Goal: Task Accomplishment & Management: Use online tool/utility

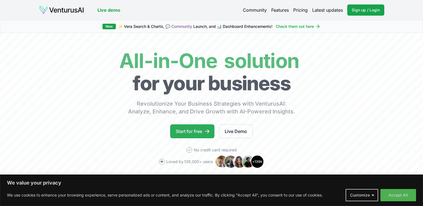
click at [180, 134] on link "Start for free" at bounding box center [192, 131] width 44 height 14
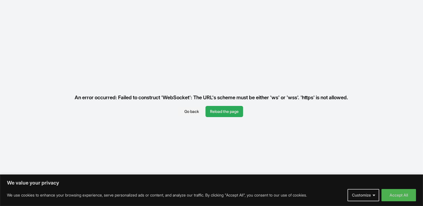
click at [217, 109] on button "Reload the page" at bounding box center [224, 111] width 38 height 11
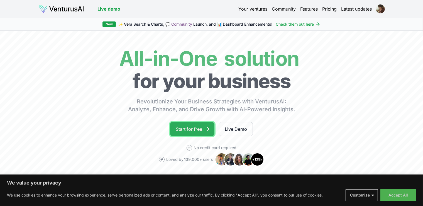
click at [193, 130] on link "Start for free" at bounding box center [192, 129] width 44 height 14
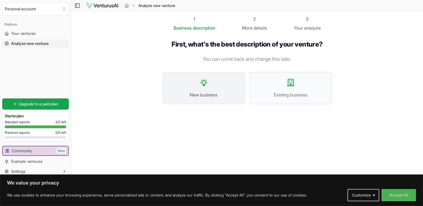
click at [205, 81] on icon at bounding box center [203, 82] width 9 height 9
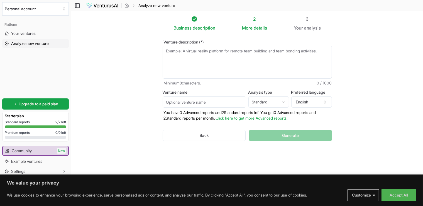
click at [258, 100] on html "We value your privacy We use cookies to enhance your browsing experience, serve…" at bounding box center [211, 103] width 423 height 206
select select "advanced"
click at [305, 102] on button "English" at bounding box center [311, 101] width 41 height 11
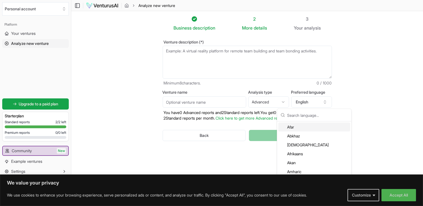
click at [216, 101] on input "Venture name" at bounding box center [203, 101] width 83 height 11
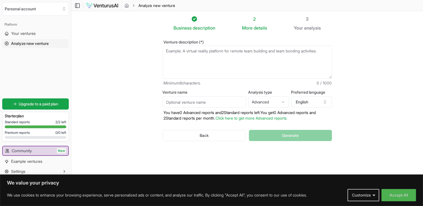
click at [232, 59] on textarea "Venture description (*)" at bounding box center [246, 62] width 169 height 33
paste textarea "the best and most safest...| Phase | Revenue Target | Key Product / Move | Risk…"
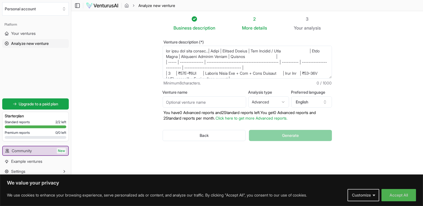
scroll to position [42, 0]
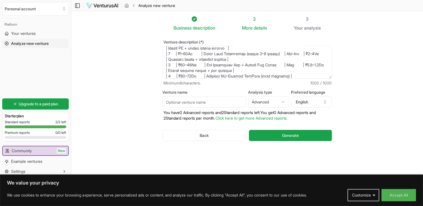
type textarea "the best and most safest...| Phase | Revenue Target | Key Product / Move | Risk…"
click at [206, 102] on input "Venture name" at bounding box center [203, 101] width 83 height 11
type input "Kaiten Robotics"
click at [257, 131] on button "Generate" at bounding box center [290, 135] width 83 height 11
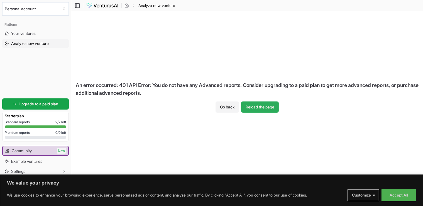
click at [260, 108] on button "Reload the page" at bounding box center [260, 106] width 38 height 11
